Goal: Check status: Check status

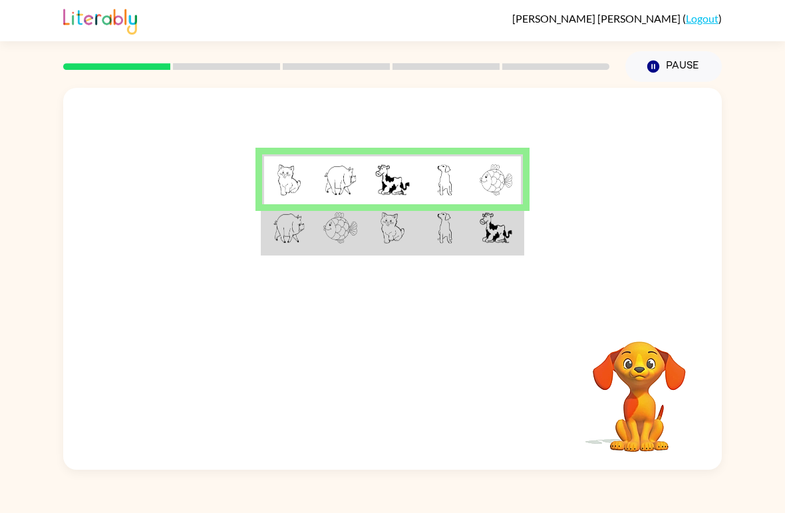
click at [275, 230] on img at bounding box center [289, 227] width 33 height 31
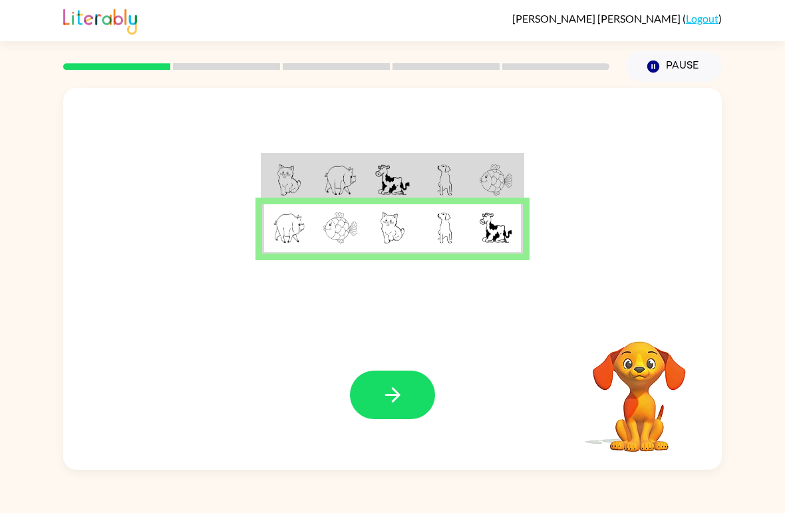
click at [392, 389] on icon "button" at bounding box center [392, 394] width 23 height 23
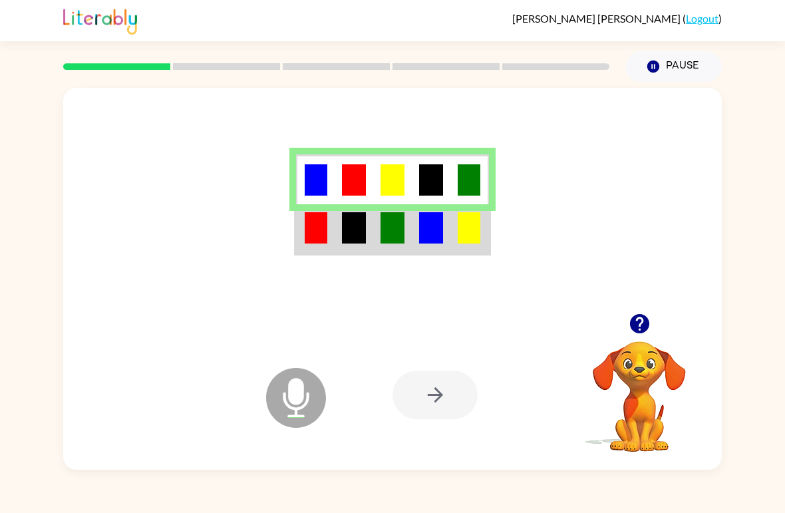
click at [311, 235] on img at bounding box center [316, 227] width 23 height 31
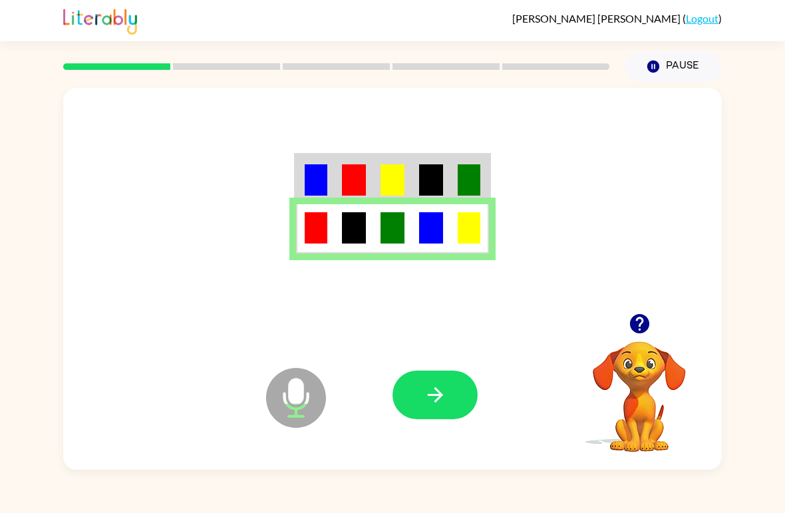
click at [427, 391] on icon "button" at bounding box center [435, 394] width 23 height 23
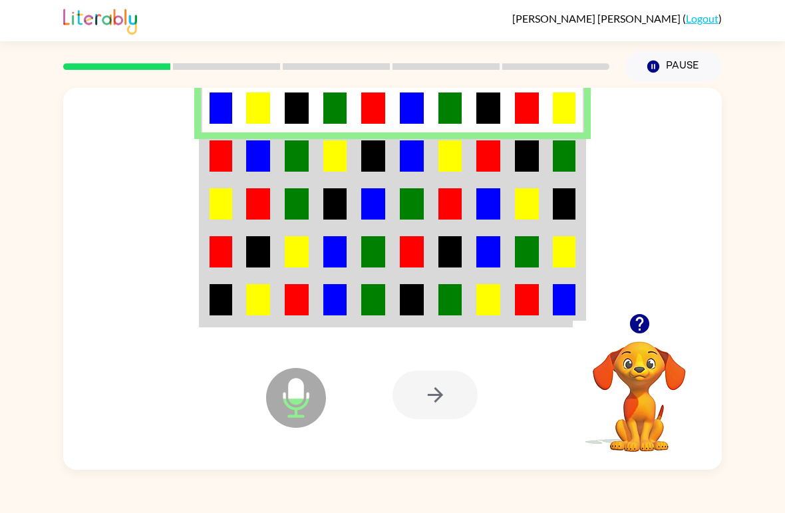
click at [223, 160] on img at bounding box center [221, 155] width 23 height 31
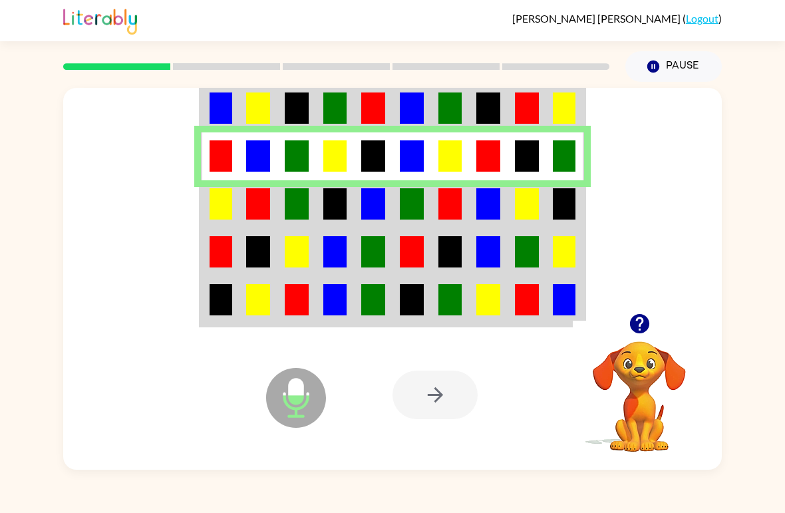
click at [216, 196] on img at bounding box center [221, 203] width 23 height 31
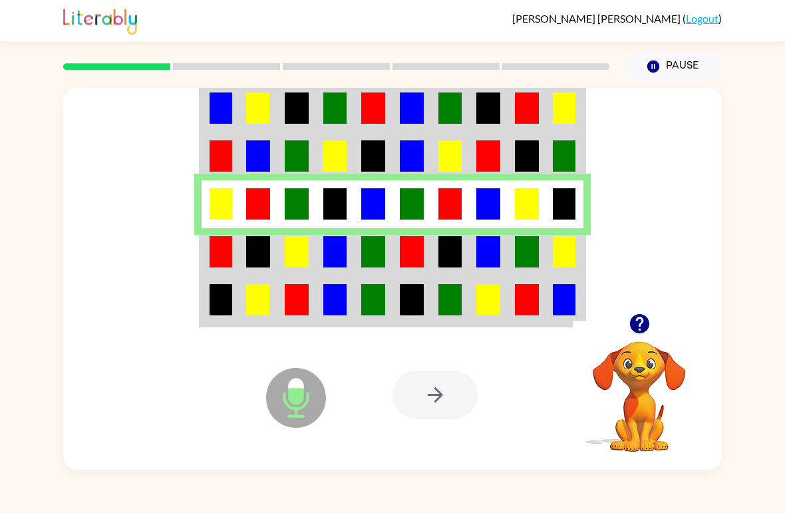
click at [215, 254] on img at bounding box center [221, 251] width 23 height 31
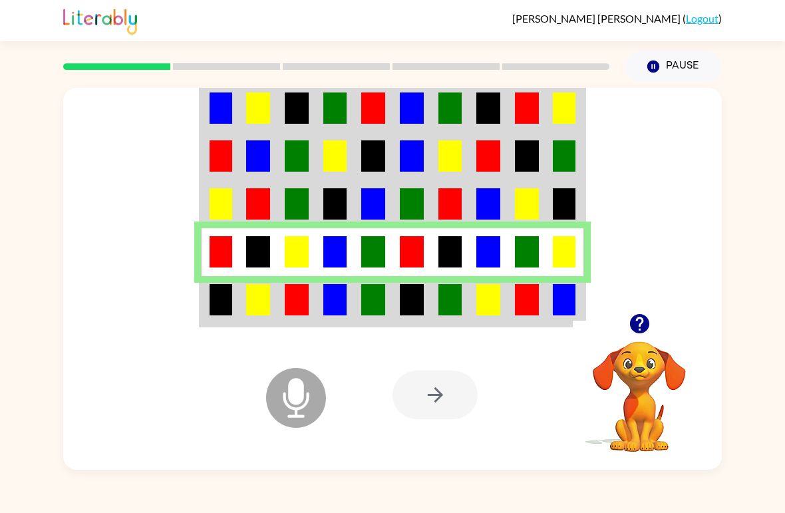
click at [225, 293] on img at bounding box center [221, 299] width 23 height 31
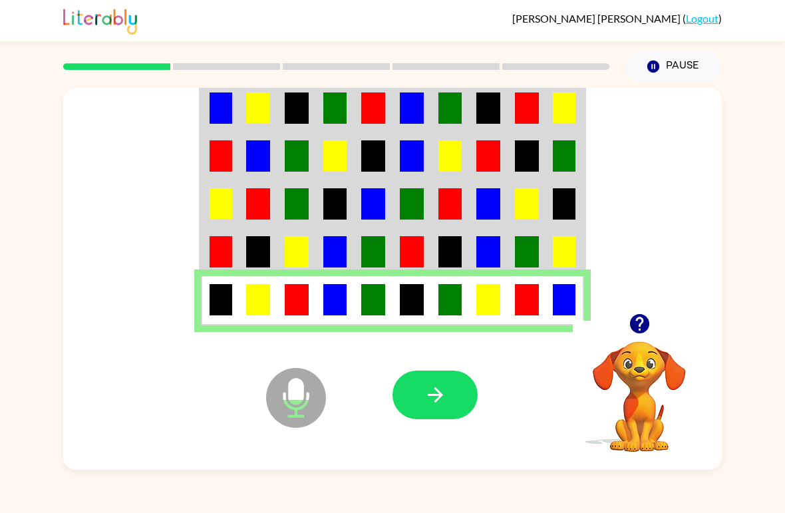
click at [417, 389] on button "button" at bounding box center [435, 395] width 85 height 49
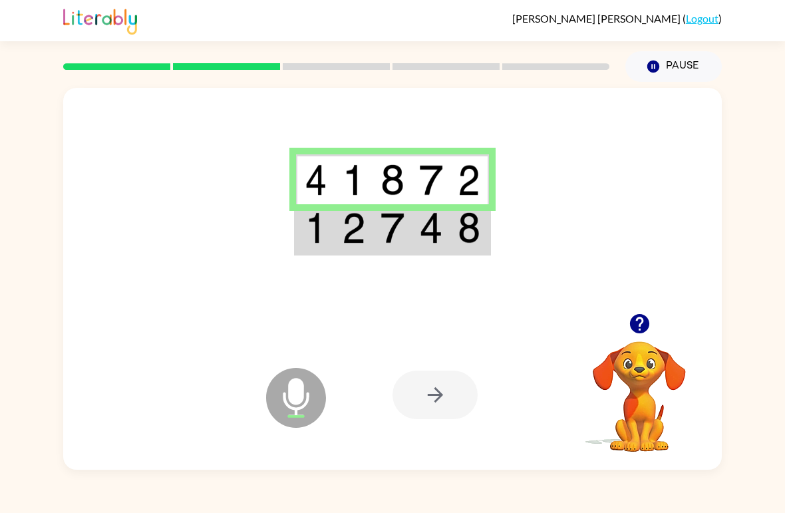
click at [309, 228] on img at bounding box center [316, 227] width 23 height 31
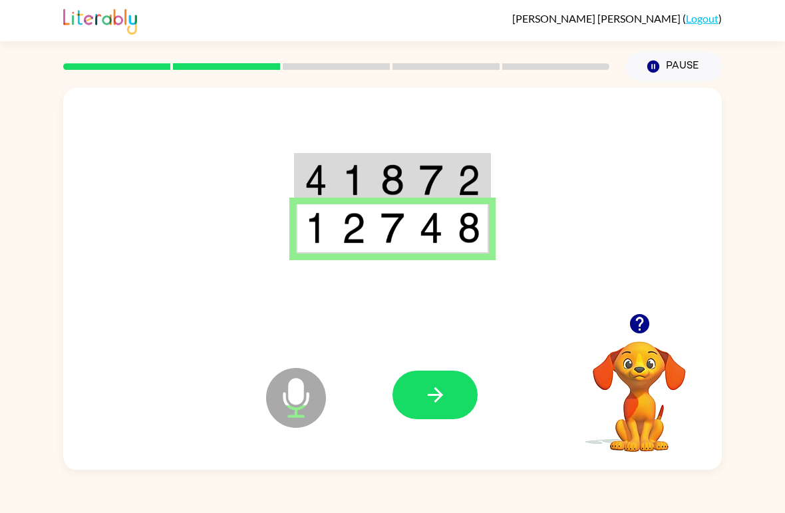
click at [422, 397] on button "button" at bounding box center [435, 395] width 85 height 49
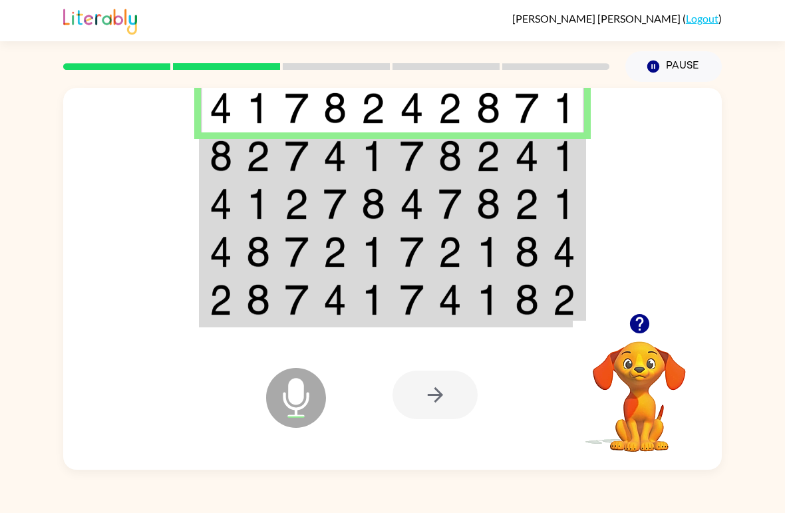
click at [224, 152] on img at bounding box center [221, 155] width 23 height 31
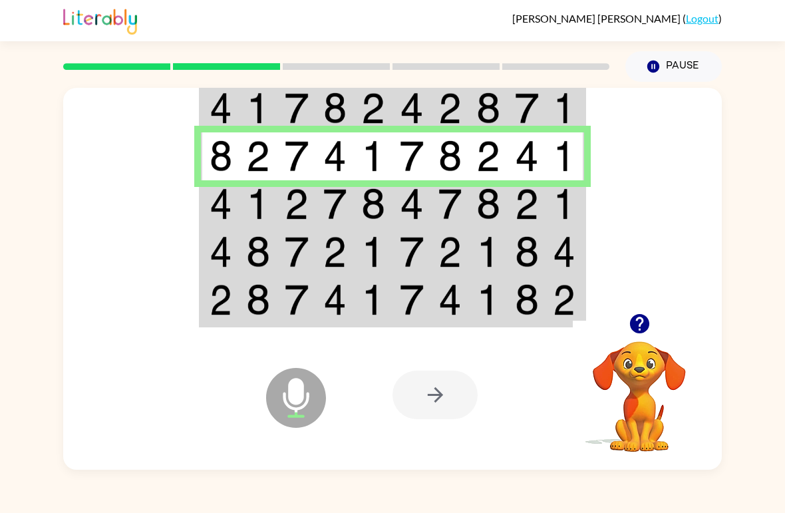
click at [238, 206] on td at bounding box center [220, 204] width 39 height 48
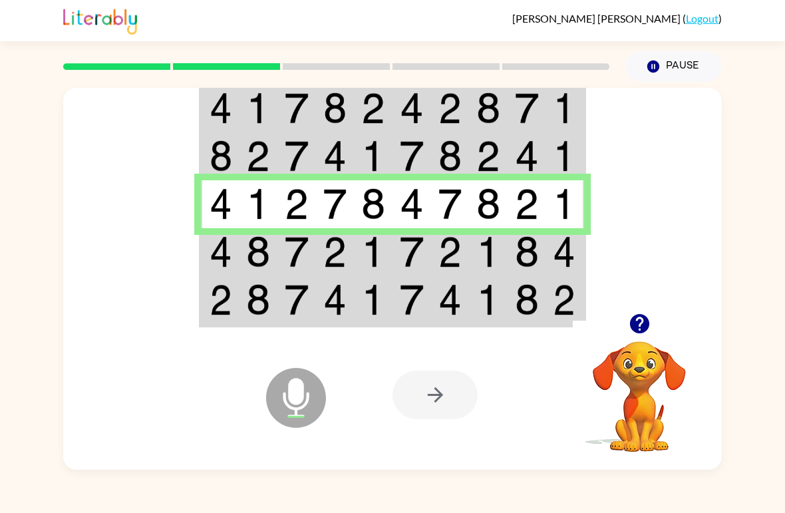
click at [250, 265] on img at bounding box center [258, 251] width 24 height 31
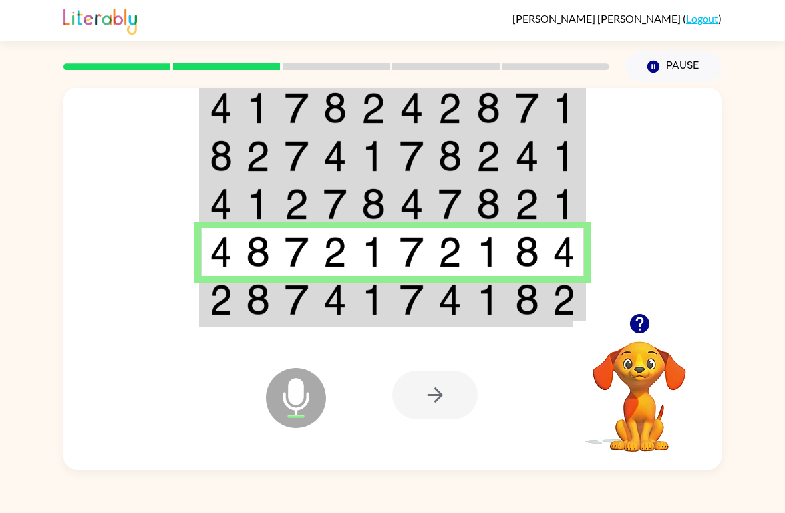
click at [205, 291] on td at bounding box center [220, 301] width 39 height 50
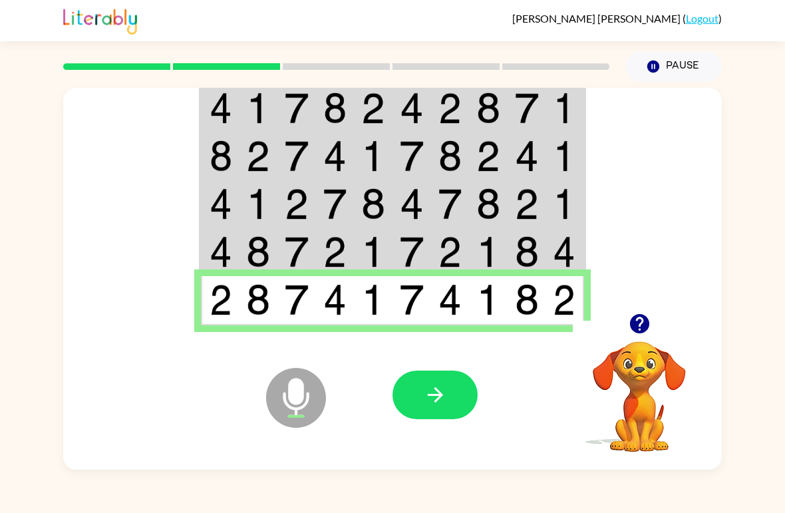
click at [417, 399] on button "button" at bounding box center [435, 395] width 85 height 49
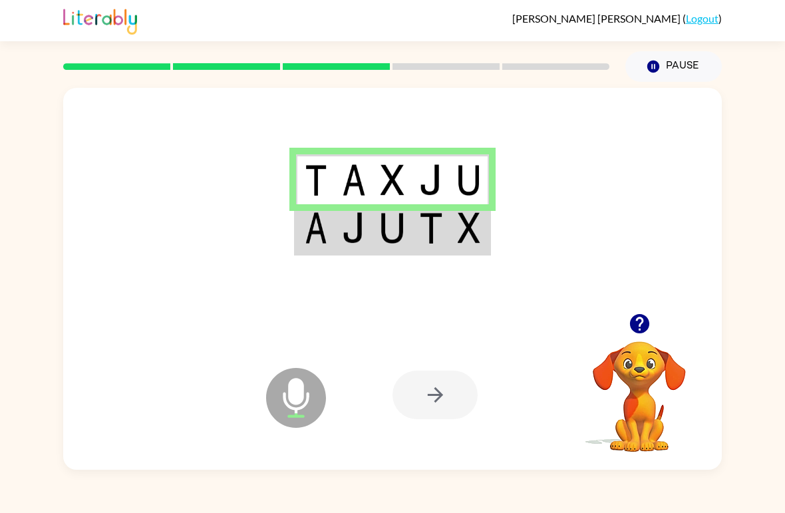
click at [306, 232] on img at bounding box center [316, 227] width 23 height 31
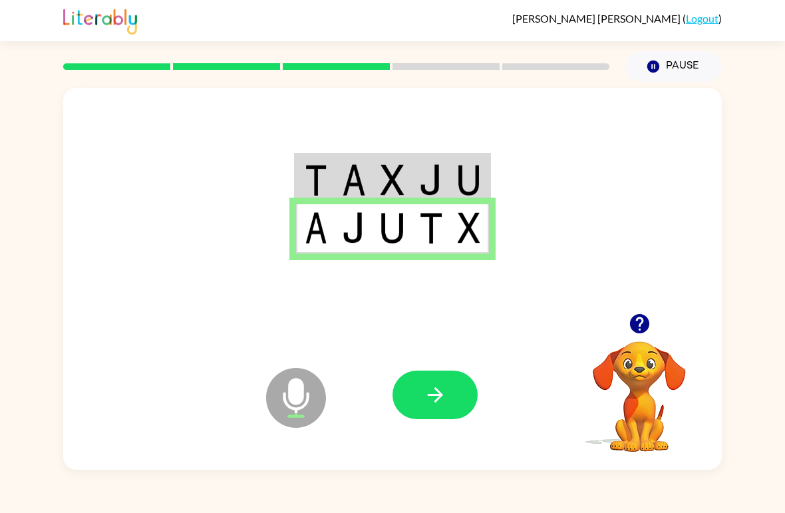
click at [434, 401] on icon "button" at bounding box center [435, 394] width 23 height 23
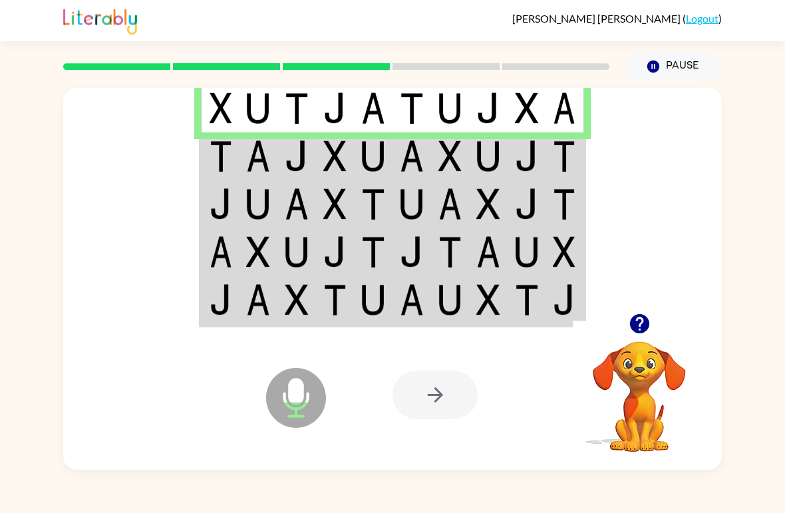
click at [211, 157] on img at bounding box center [221, 155] width 23 height 31
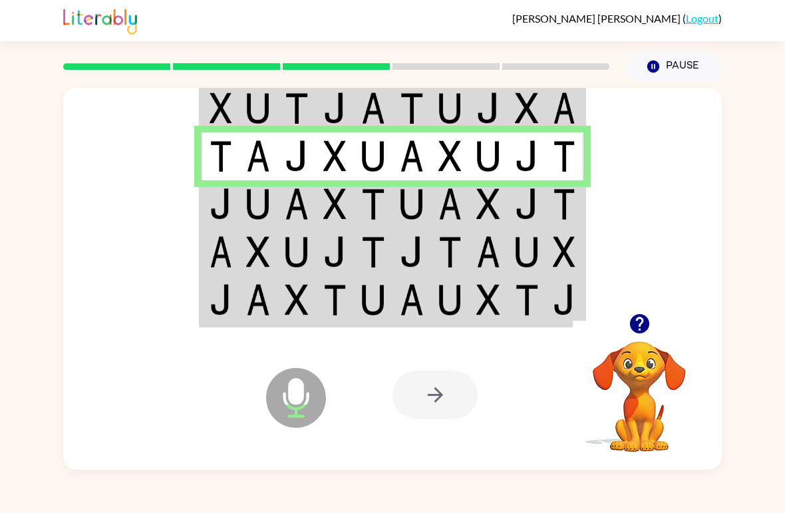
click at [280, 197] on td at bounding box center [296, 204] width 39 height 48
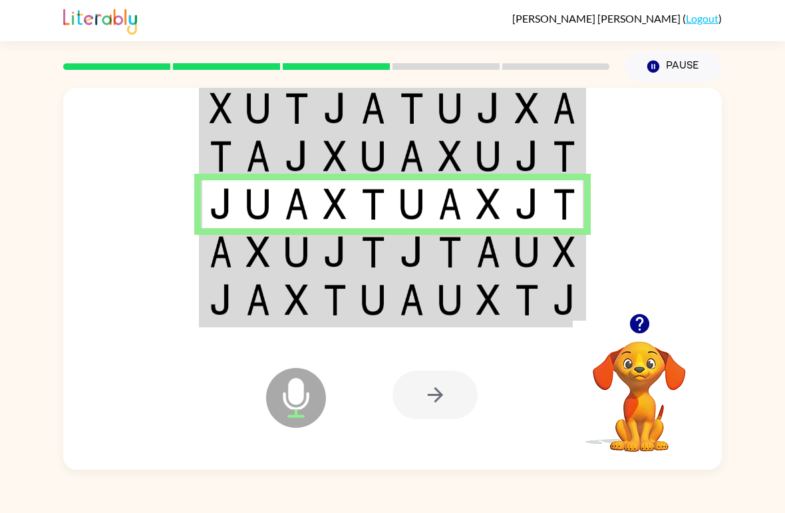
click at [371, 282] on td at bounding box center [373, 301] width 39 height 50
click at [350, 250] on td at bounding box center [335, 252] width 39 height 48
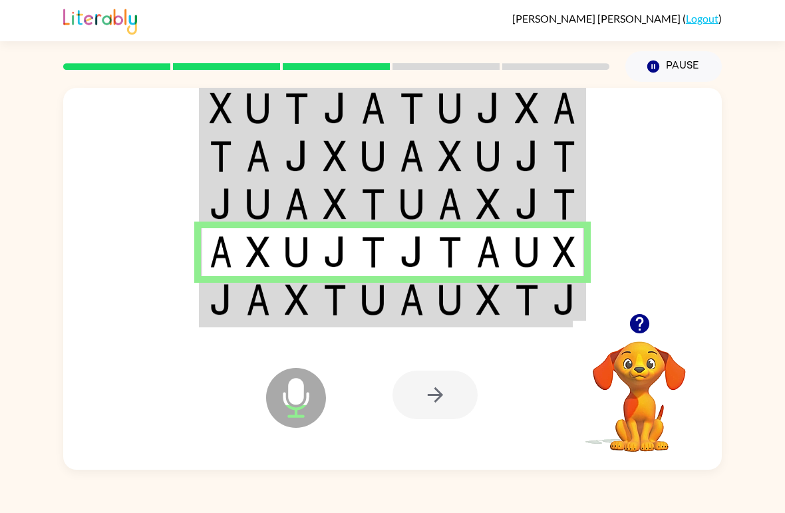
click at [307, 305] on img at bounding box center [297, 299] width 24 height 31
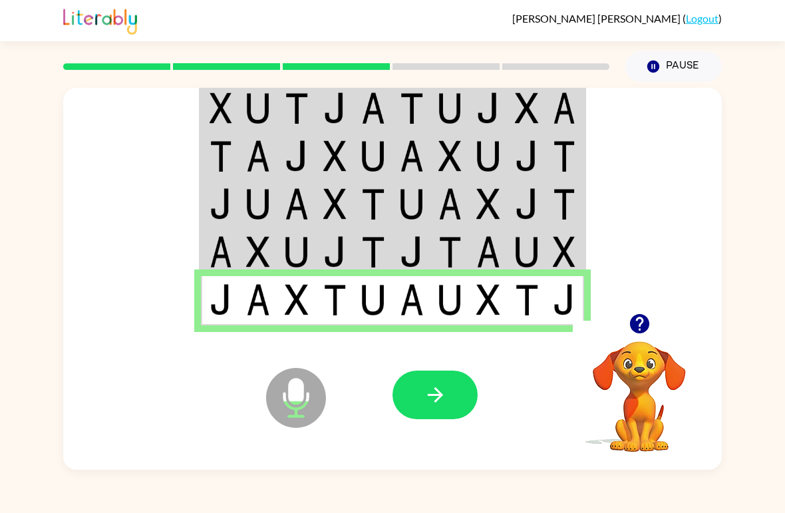
click at [427, 389] on icon "button" at bounding box center [435, 394] width 23 height 23
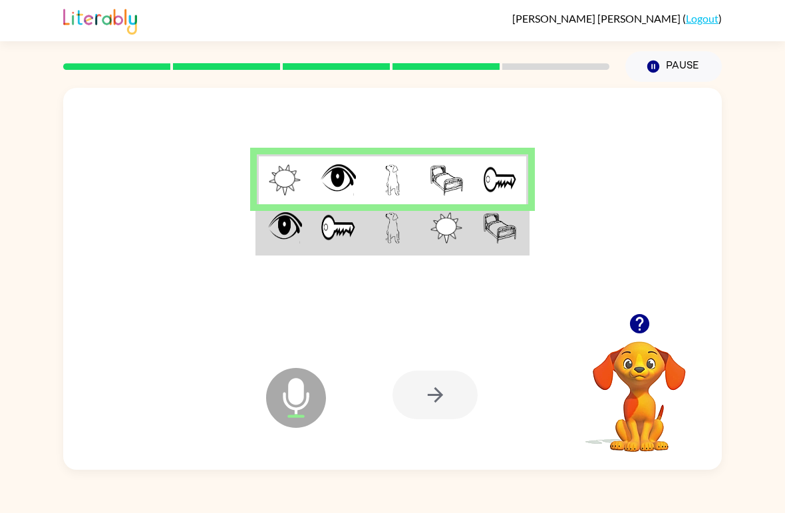
click at [383, 235] on td at bounding box center [392, 229] width 54 height 50
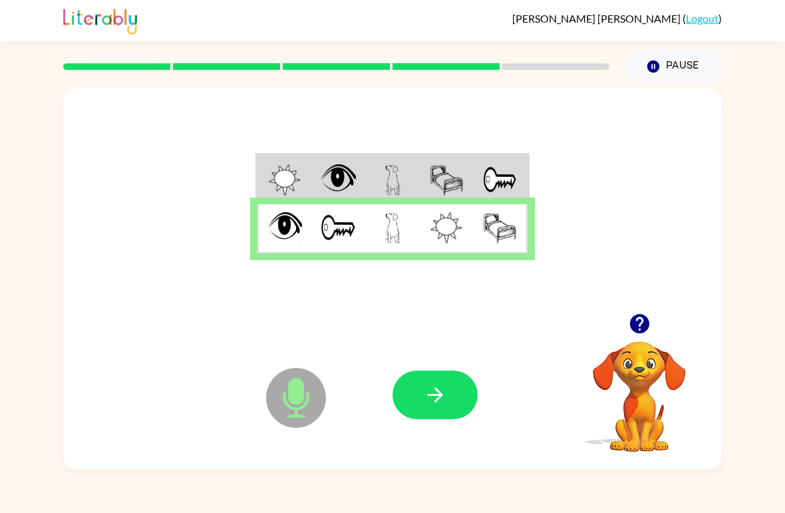
click at [427, 409] on button "button" at bounding box center [435, 395] width 85 height 49
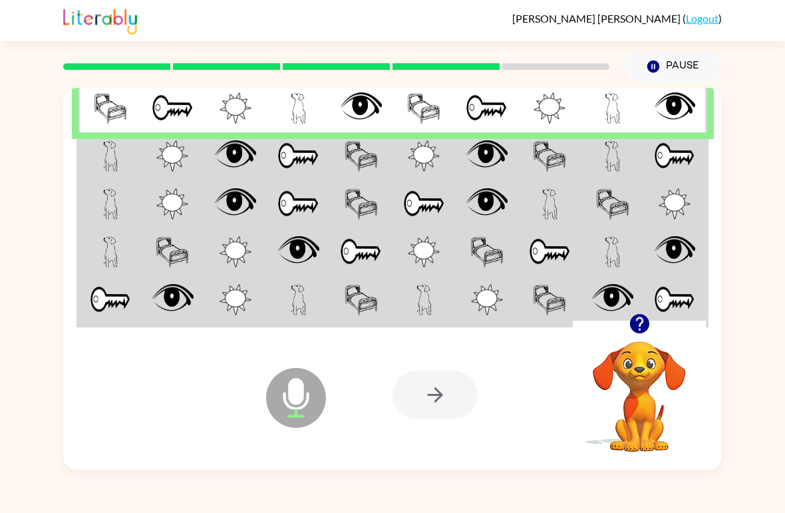
click at [255, 186] on td at bounding box center [235, 204] width 63 height 48
click at [212, 154] on td at bounding box center [235, 156] width 63 height 48
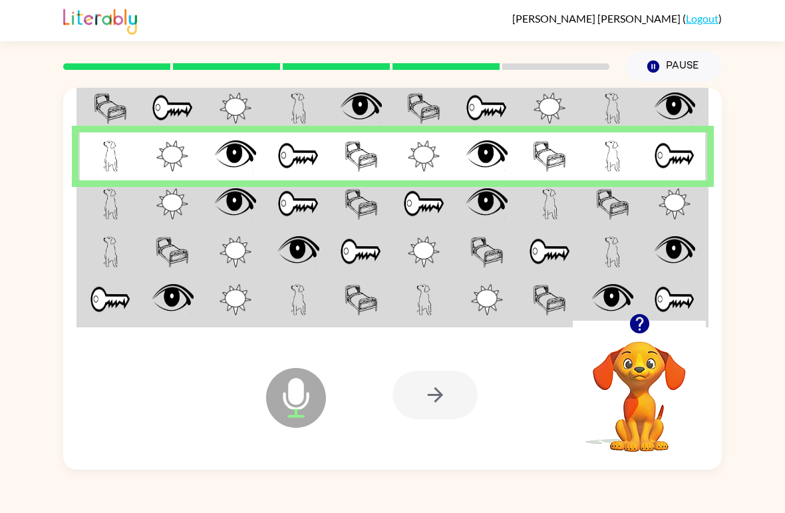
click at [133, 204] on td at bounding box center [110, 204] width 63 height 48
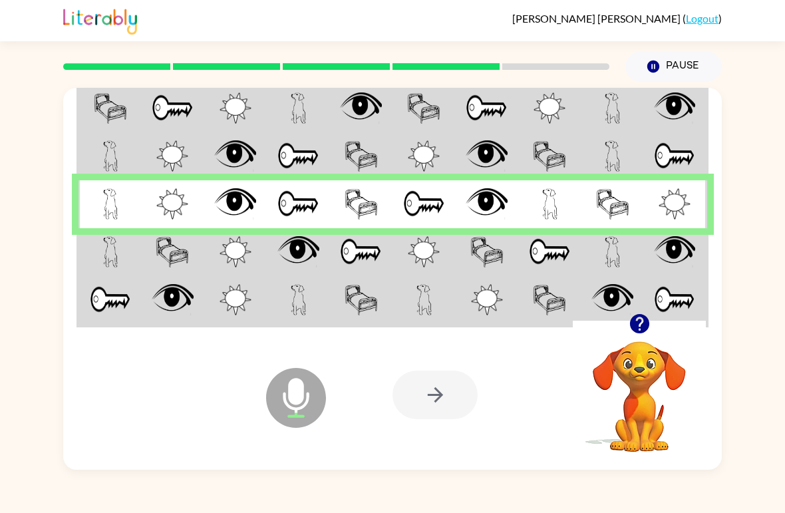
click at [214, 242] on td at bounding box center [235, 252] width 63 height 48
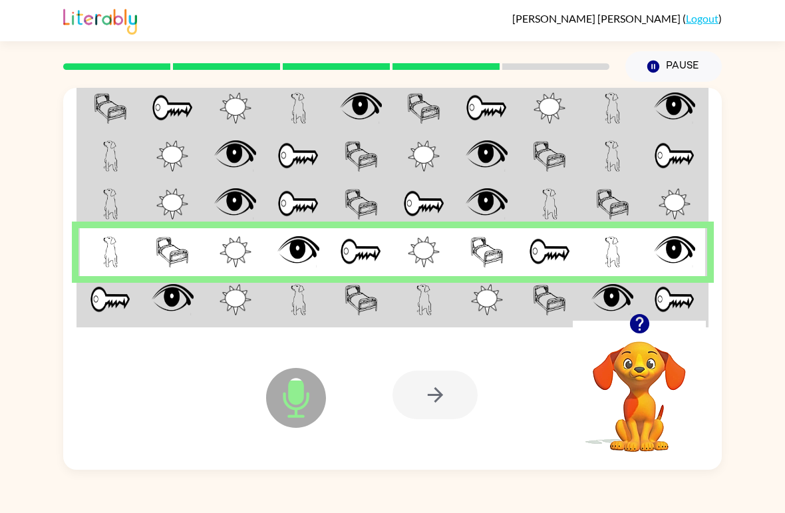
click at [211, 307] on td at bounding box center [235, 301] width 63 height 50
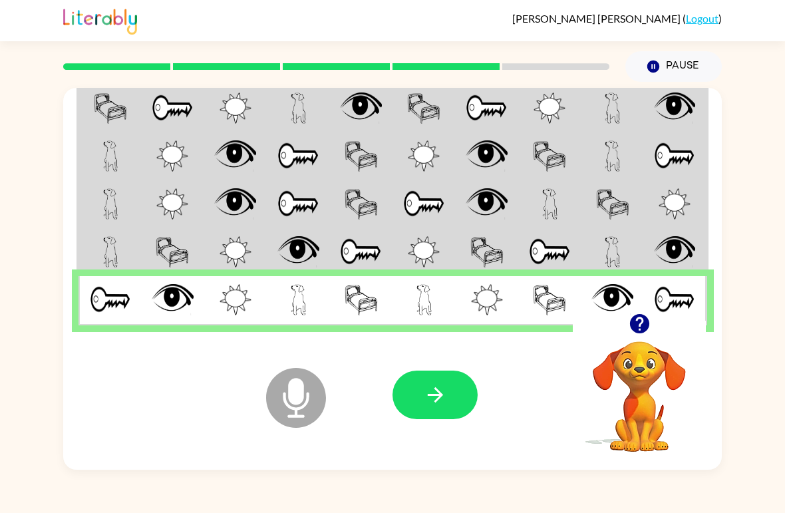
click at [438, 394] on icon "button" at bounding box center [435, 394] width 23 height 23
